Goal: Find specific page/section: Find specific page/section

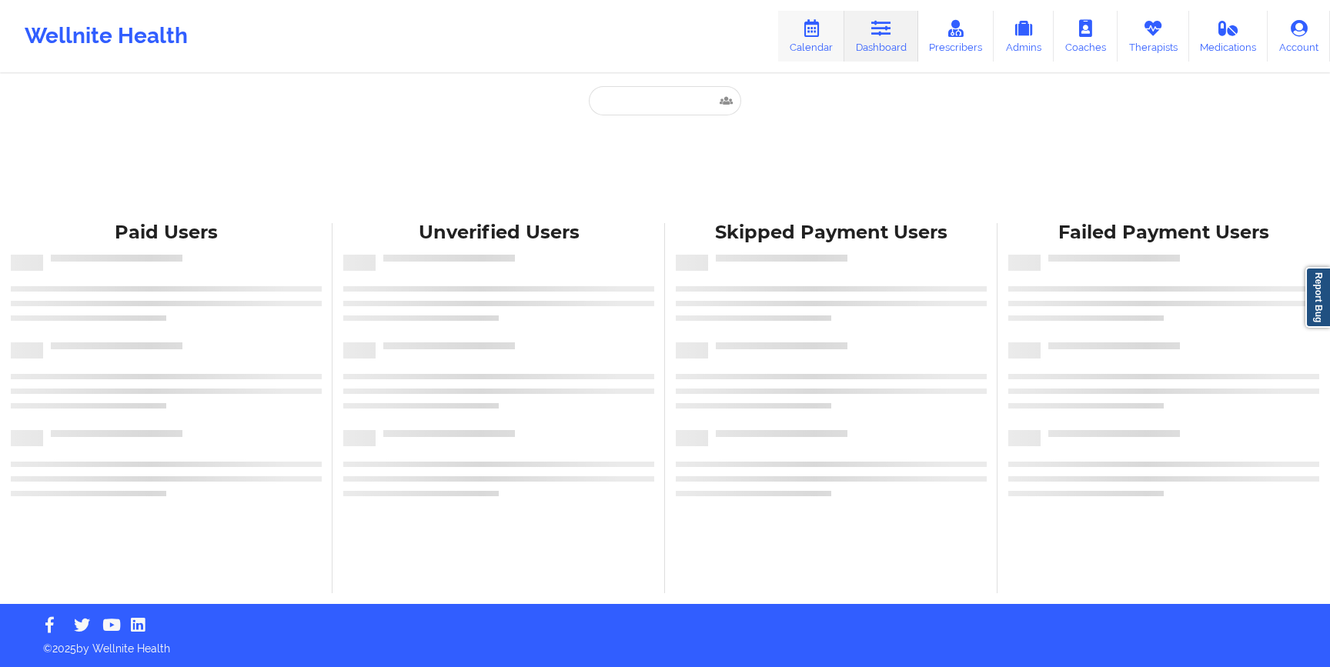
click at [829, 44] on link "Calendar" at bounding box center [811, 36] width 66 height 51
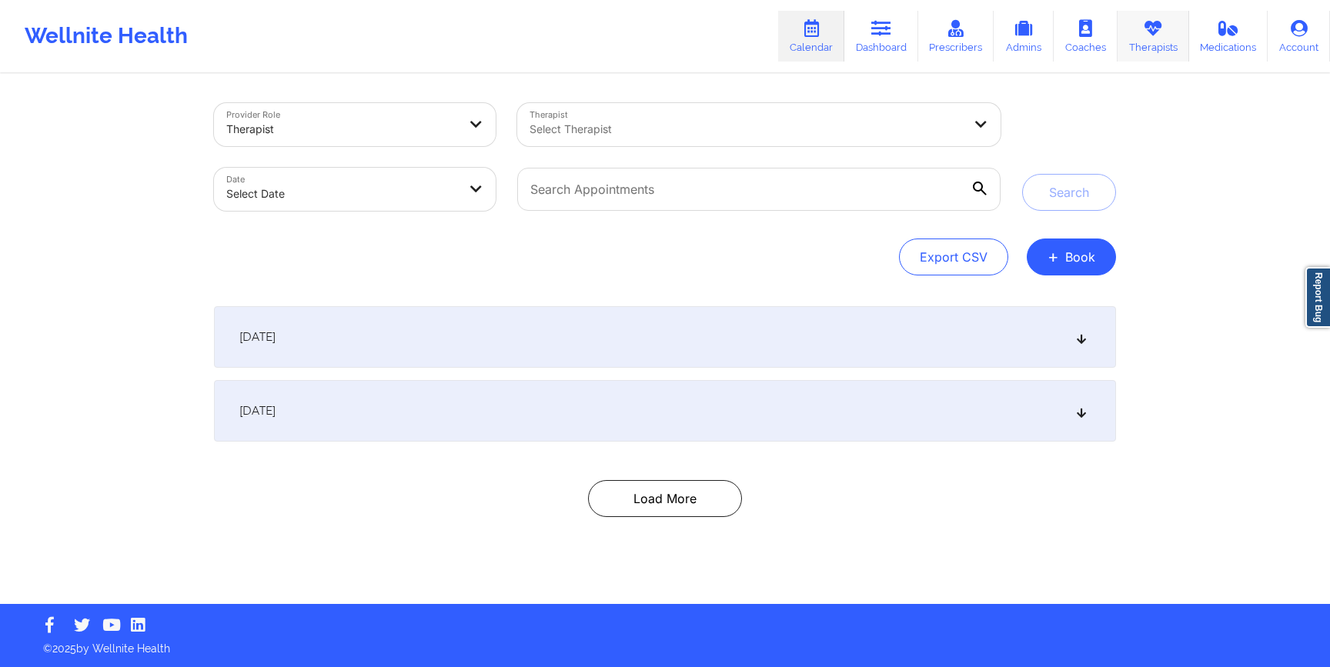
click at [1146, 50] on link "Therapists" at bounding box center [1153, 36] width 72 height 51
